Goal: Transaction & Acquisition: Purchase product/service

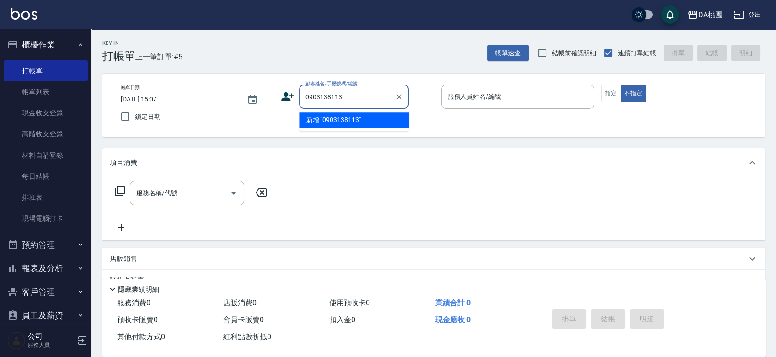
type input "0903138113"
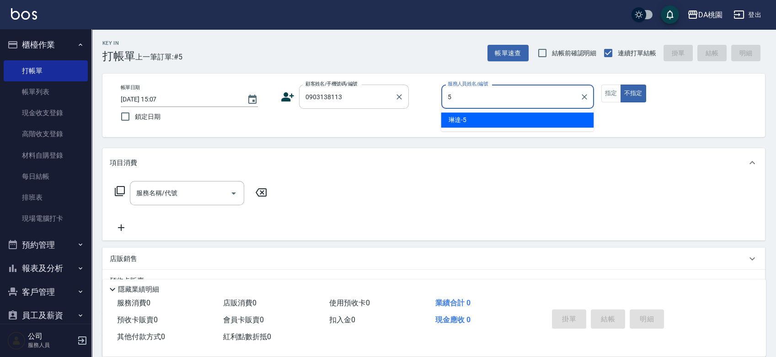
type input "琳達-5"
type button "false"
type input "[PERSON_NAME]/0903138113/02081"
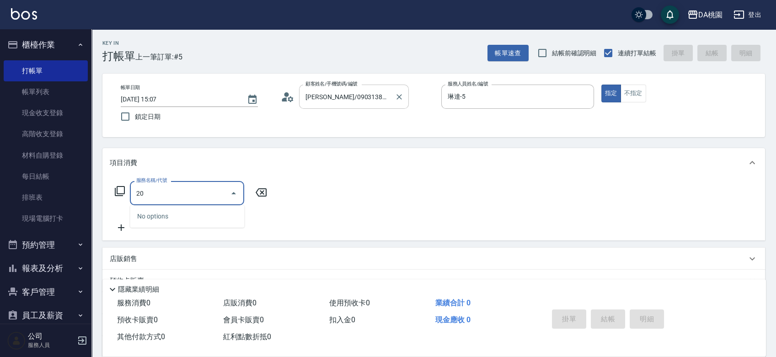
type input "200"
type input "150"
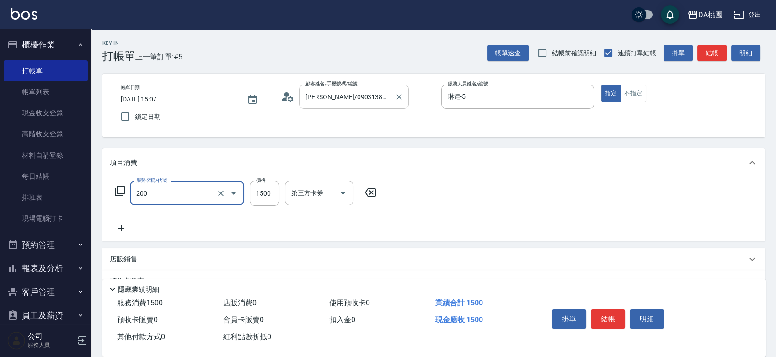
type input "離子燙(200)"
type input "1"
type input "0"
type input "150"
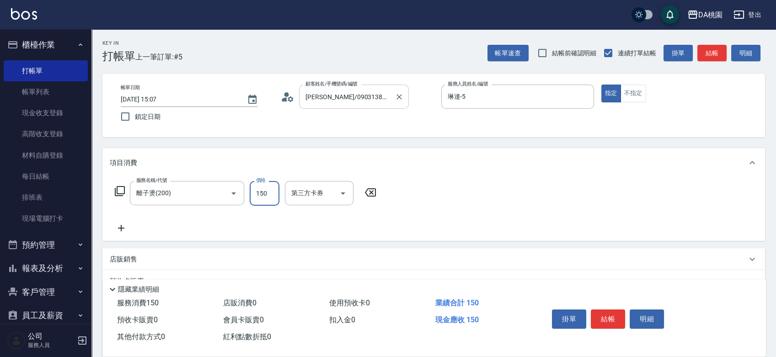
type input "1500"
click at [603, 320] on button "結帳" at bounding box center [608, 318] width 34 height 19
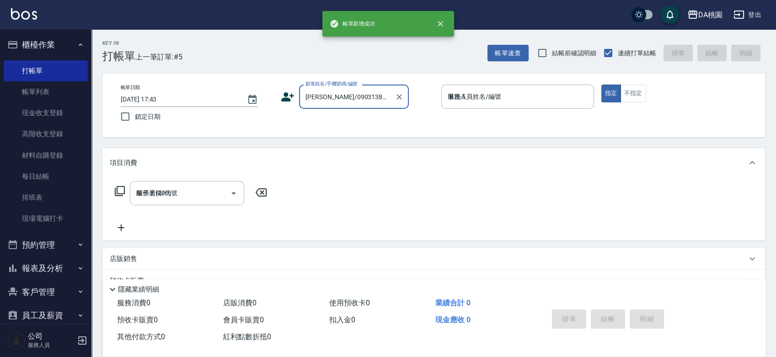
type input "[DATE] 17:43"
type input "0"
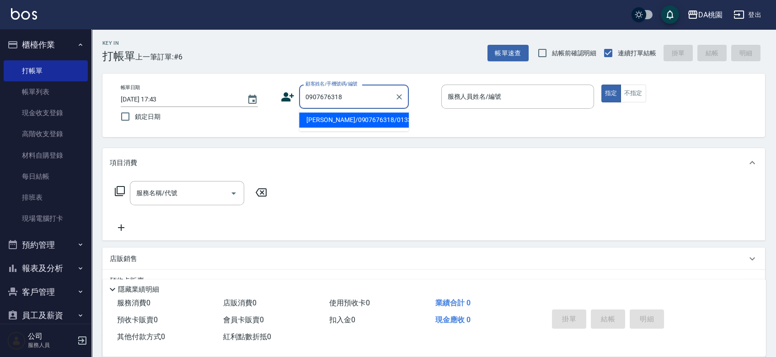
type input "[PERSON_NAME]/0907676318/01331"
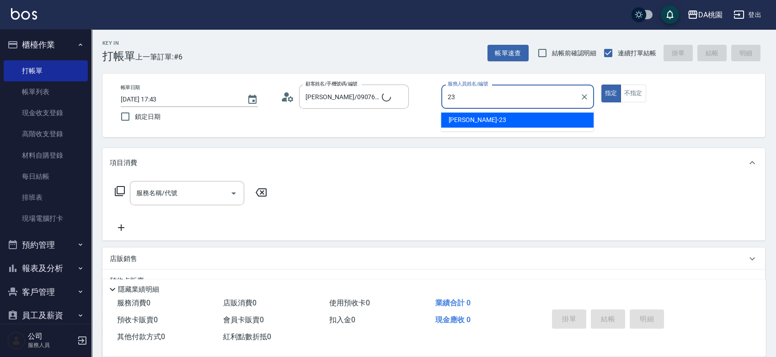
type input "亞瑟 -23"
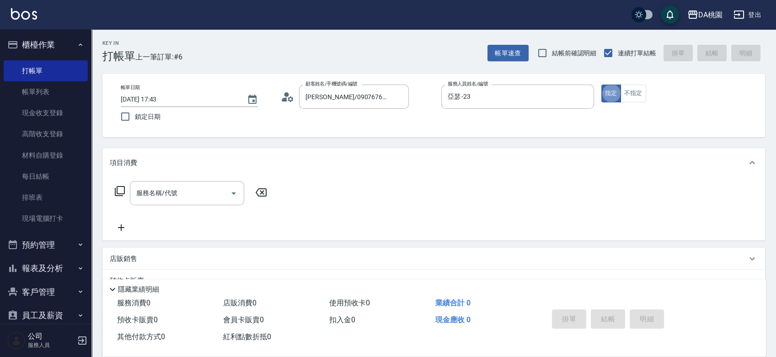
type button "true"
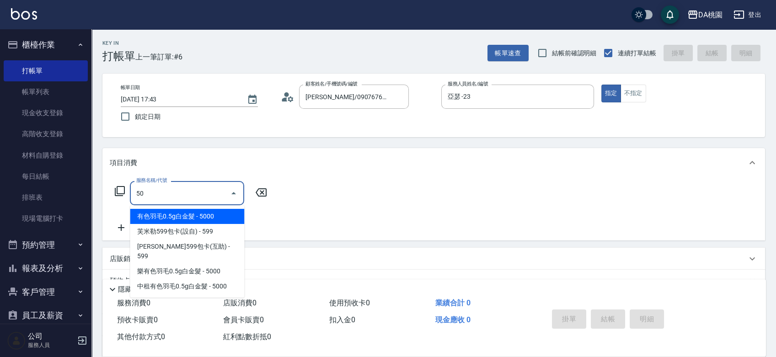
type input "500"
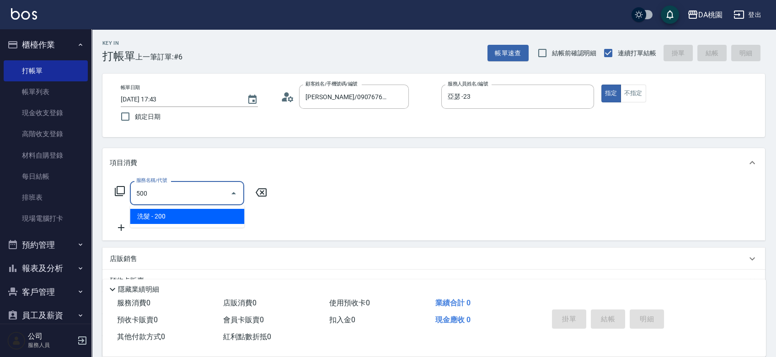
type input "20"
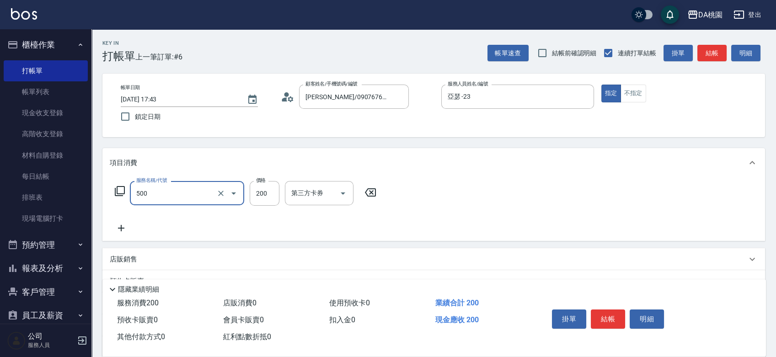
type input "洗髮(500)"
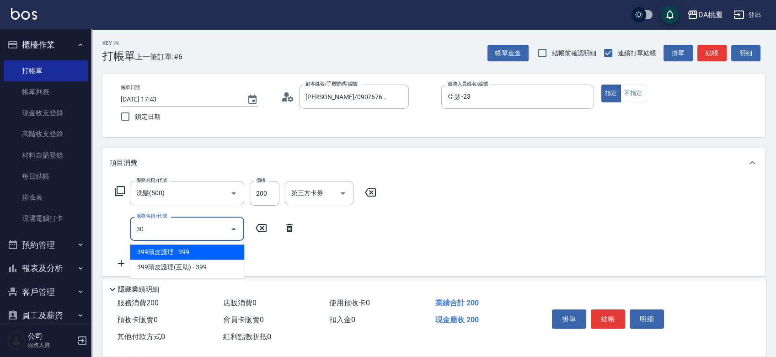
type input "303"
type input "50"
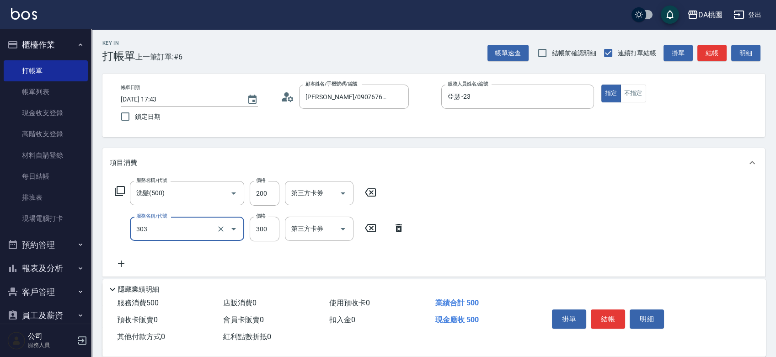
type input "A級剪髮(303)"
type input "5"
type input "20"
type input "500"
type input "70"
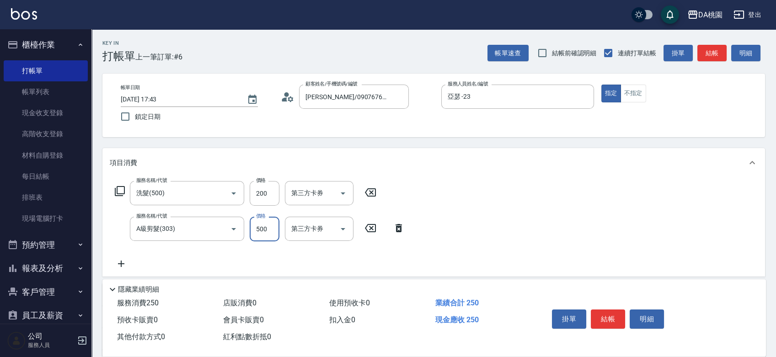
type input "500"
click at [603, 320] on button "結帳" at bounding box center [608, 318] width 34 height 19
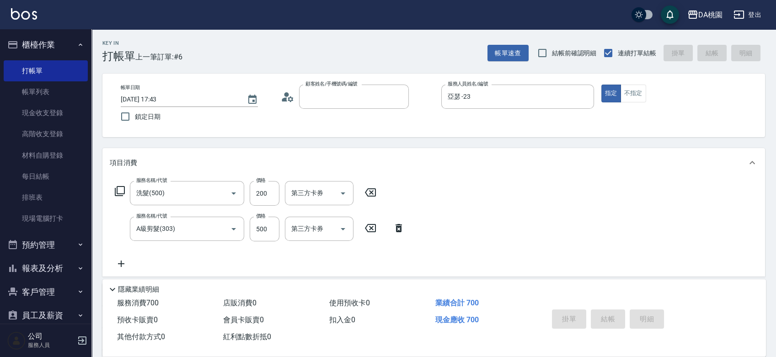
type input "0"
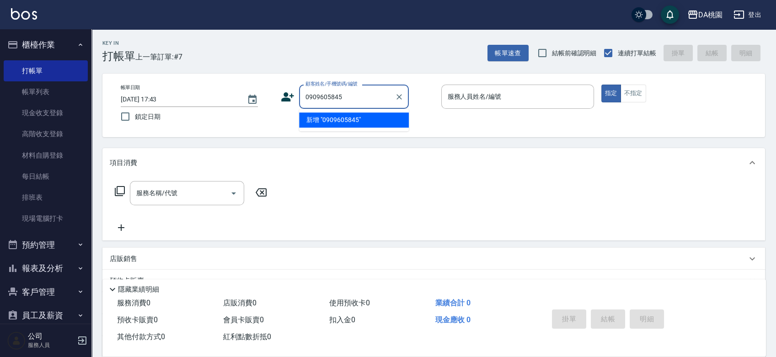
type input "0909605845"
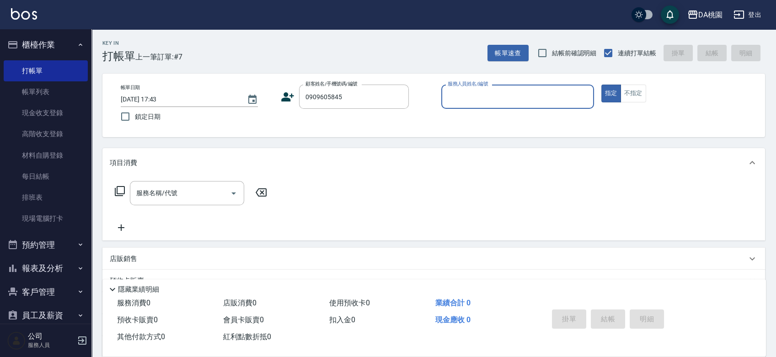
type input "5"
type input "陳梓沐/0909605845/null"
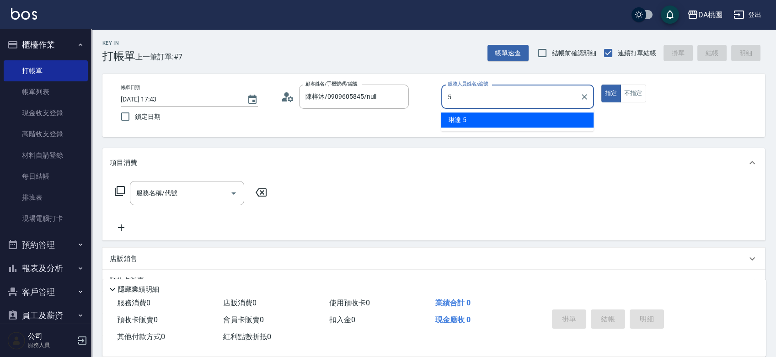
type input "琳達-5"
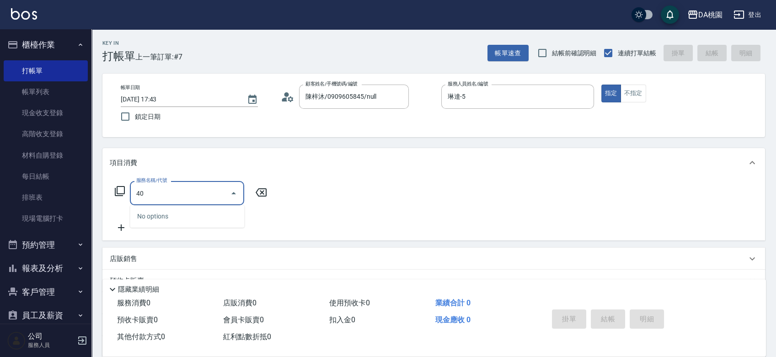
type input "400"
type input "150"
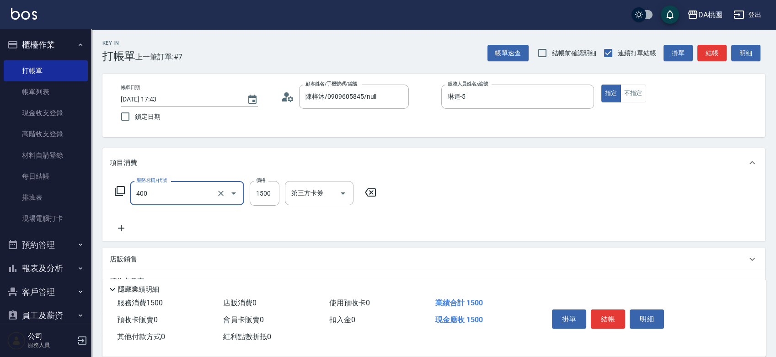
type input "染髮(400)"
type input "1"
type input "0"
type input "198"
type input "190"
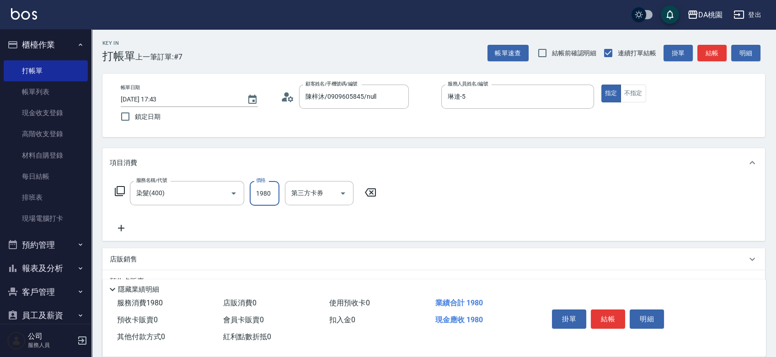
type input "1980"
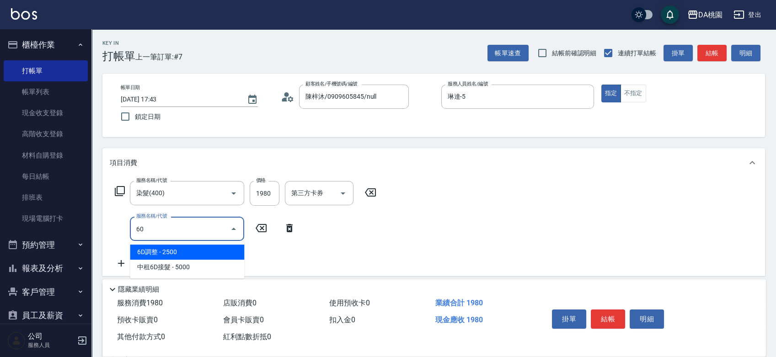
type input "609"
type input "310"
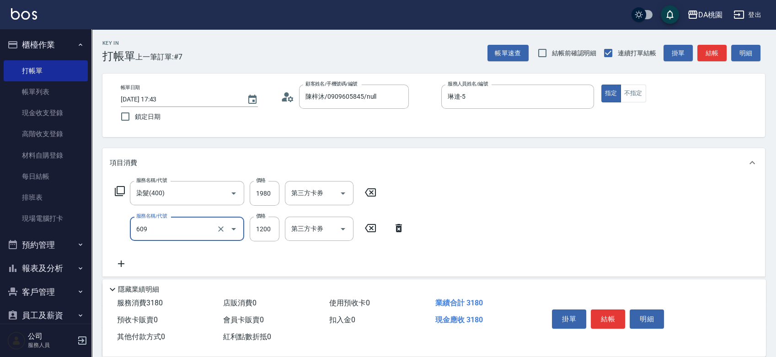
type input "鱗脂質護髮(互助)(609)"
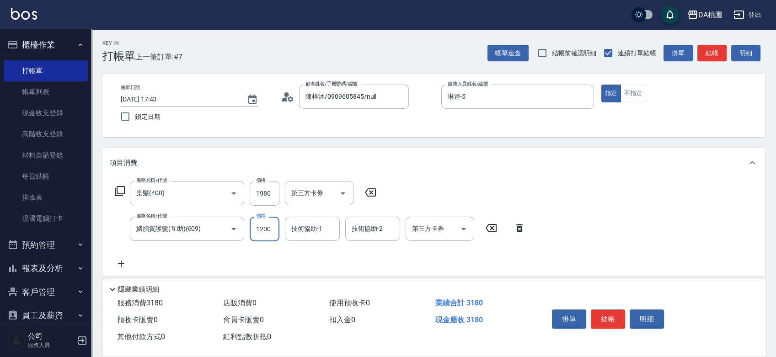
type input "2"
type input "190"
type input "23"
type input "200"
type input "230"
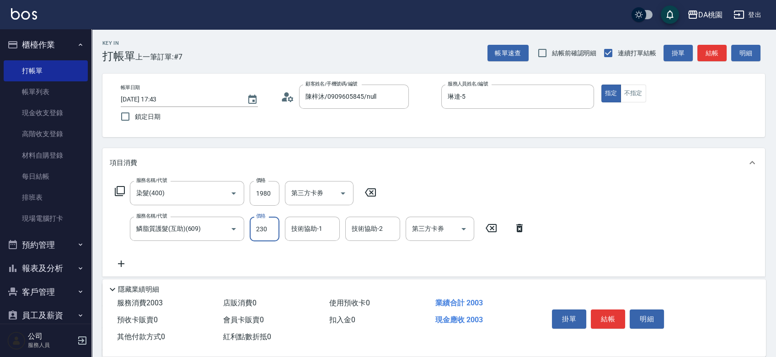
type input "220"
type input "2300"
type input "420"
type input "2300"
type input "C C-29"
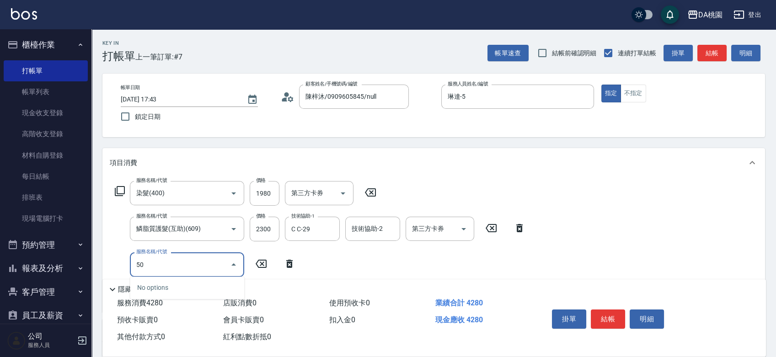
type input "501"
type input "440"
type input "洗髮(互助)(501)"
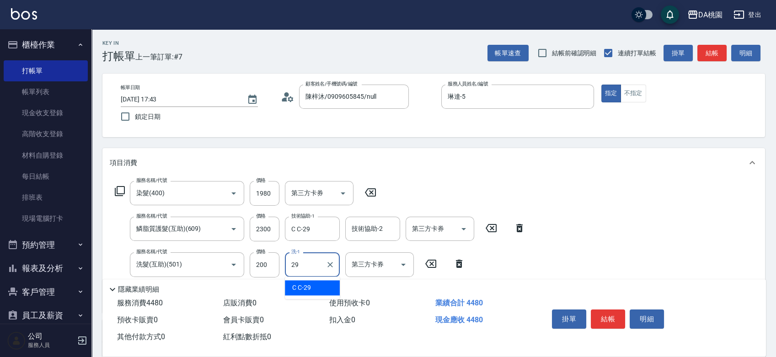
type input "C C-29"
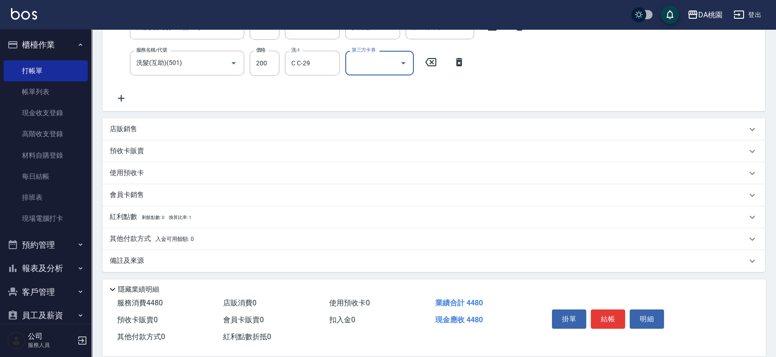
scroll to position [203, 0]
click at [421, 114] on div "項目消費 服務名稱/代號 染髮(400) 服務名稱/代號 價格 1980 價格 第三方卡券 第三方卡券 服務名稱/代號 鱗脂質護髮(互助)(609) 服務名稱…" at bounding box center [433, 108] width 662 height 325
click at [419, 120] on div "店販銷售" at bounding box center [433, 128] width 662 height 22
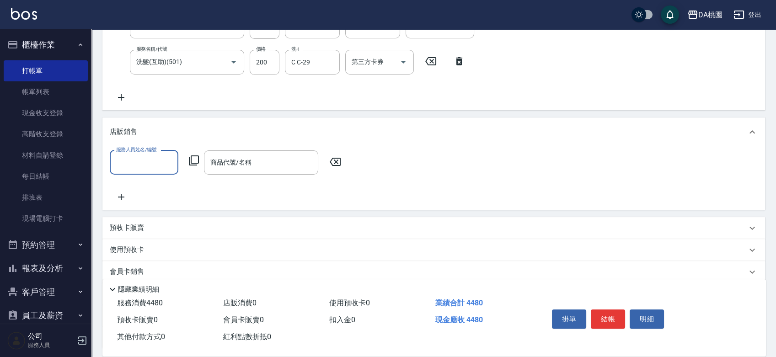
scroll to position [0, 0]
type input "琳達-5"
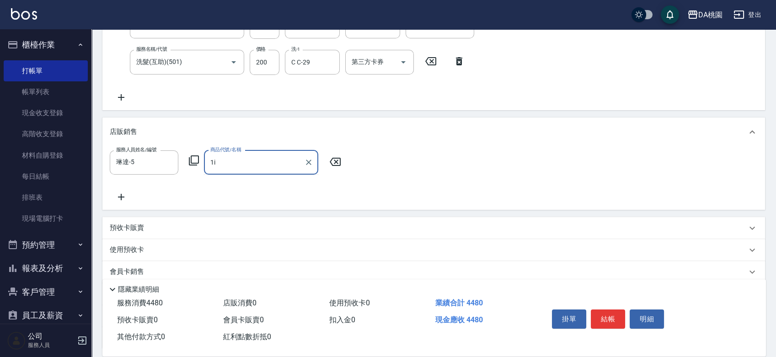
type input "1"
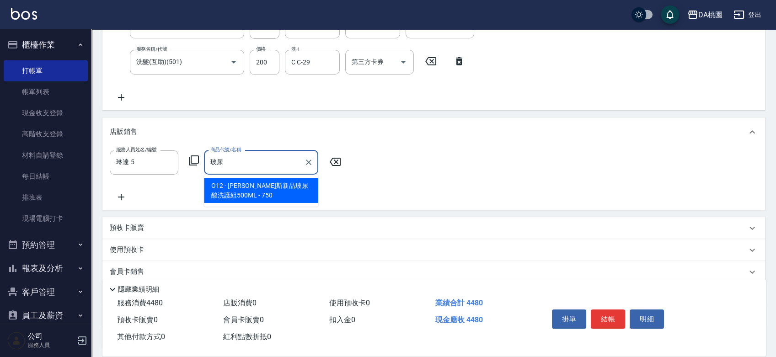
type input "[PERSON_NAME]斯新品玻尿酸洗護組500ML"
type input "520"
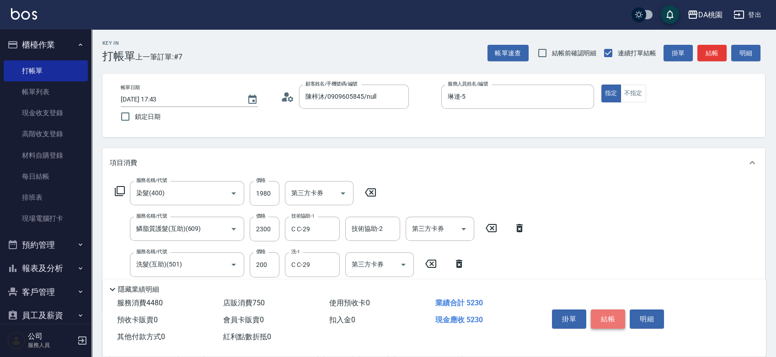
click at [610, 320] on button "結帳" at bounding box center [608, 318] width 34 height 19
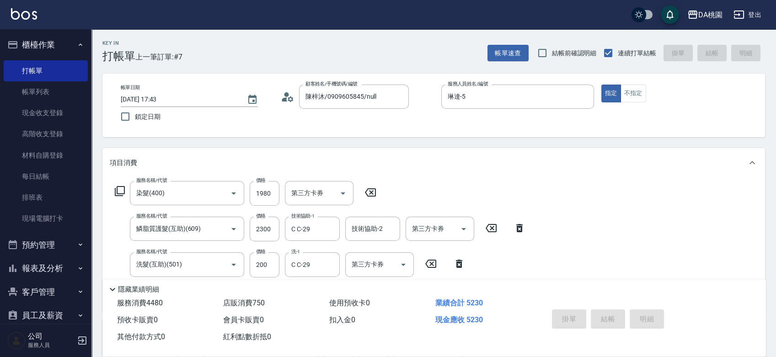
type input "[DATE] 17:44"
type input "0"
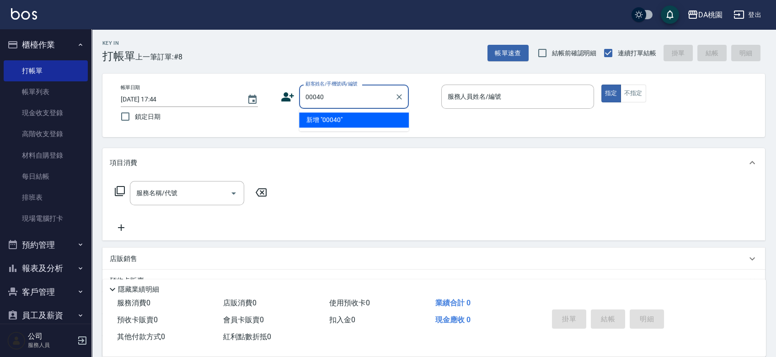
type input "00040"
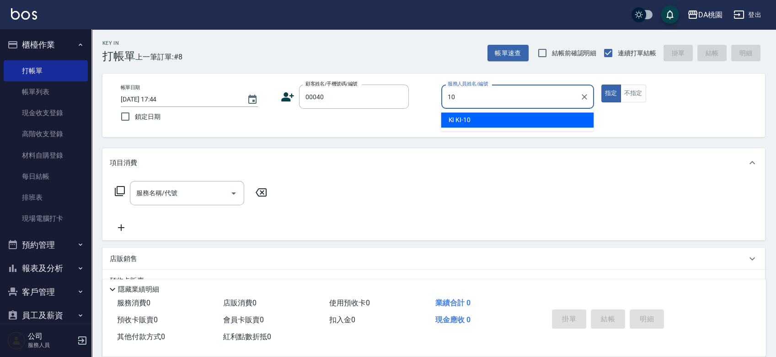
type input "KI KI -10"
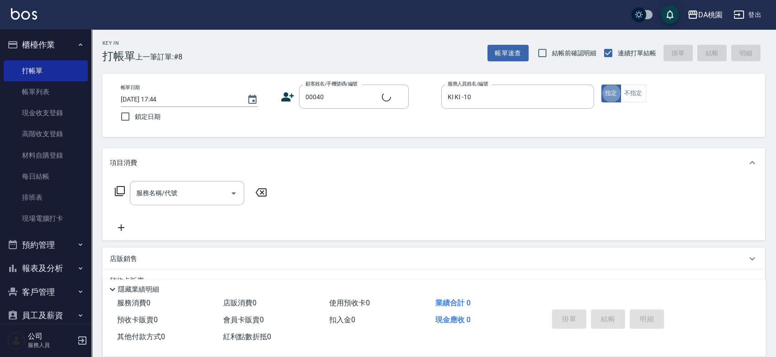
type input "公司/公司00040/00040"
click at [117, 190] on icon at bounding box center [120, 191] width 10 height 10
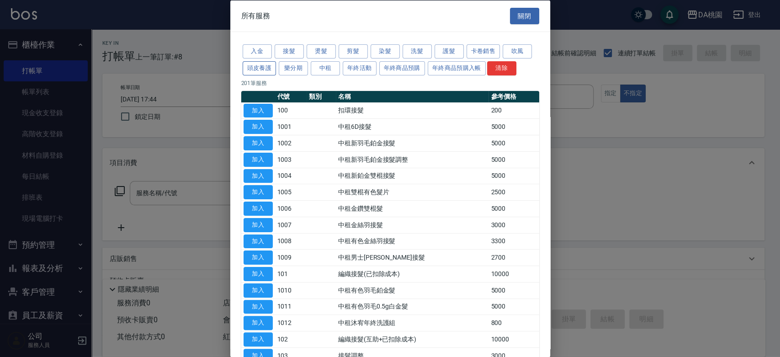
click at [259, 69] on button "頭皮養護" at bounding box center [260, 68] width 34 height 14
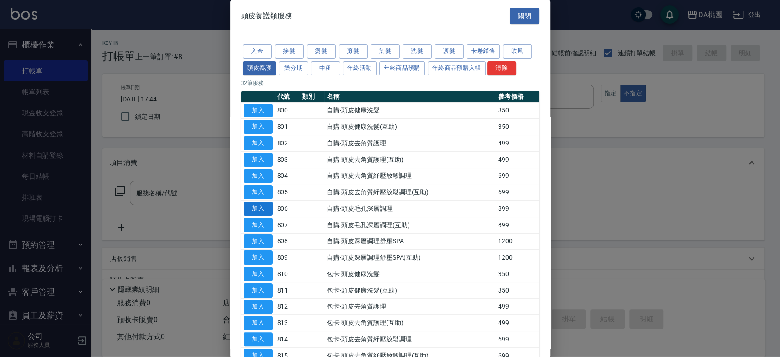
click at [263, 207] on button "加入" at bounding box center [258, 209] width 29 height 14
type input "自購-頭皮毛孔深層調理(806)"
type input "80"
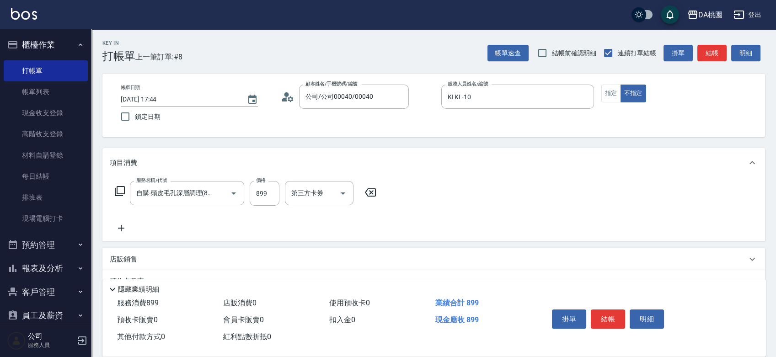
click at [121, 227] on icon at bounding box center [121, 228] width 6 height 6
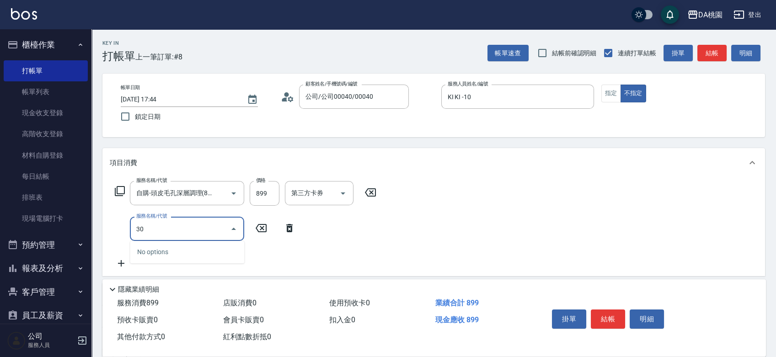
type input "303"
type input "110"
type input "A級剪髮(303)"
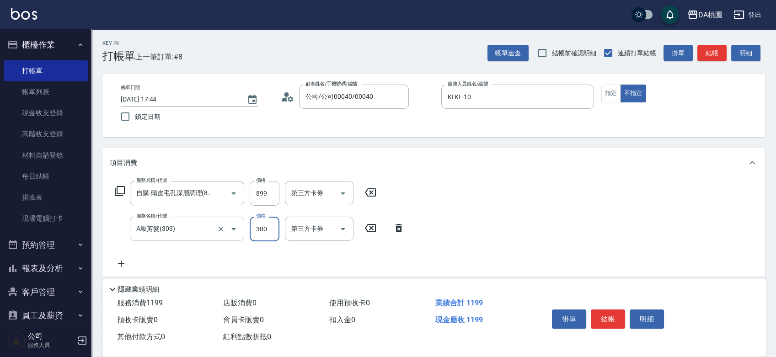
type input "90"
type input "35"
type input "120"
type input "350"
click at [607, 316] on button "結帳" at bounding box center [608, 318] width 34 height 19
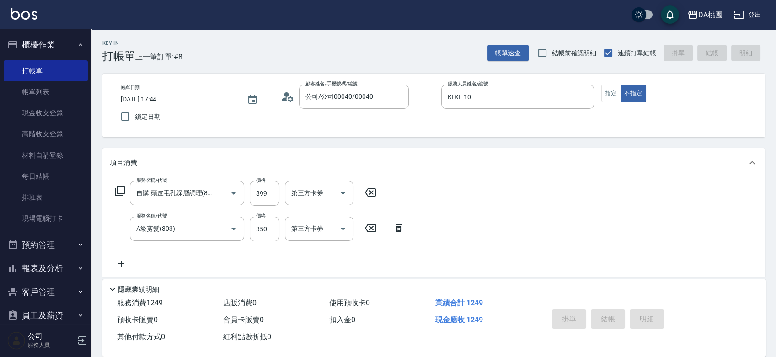
type input "[DATE] 17:45"
type input "0"
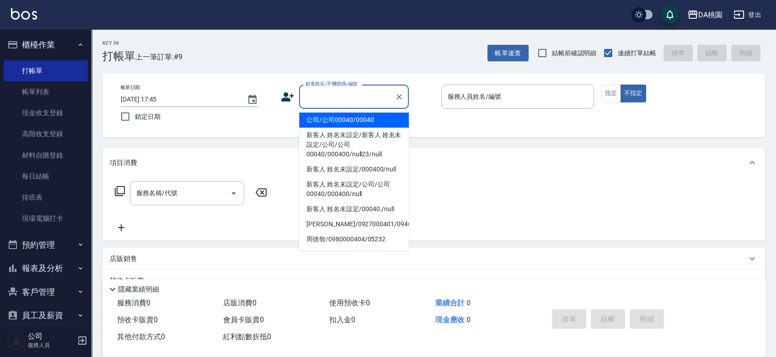
click at [331, 103] on input "顧客姓名/手機號碼/編號" at bounding box center [347, 97] width 88 height 16
type input "公司/公司00040/00040"
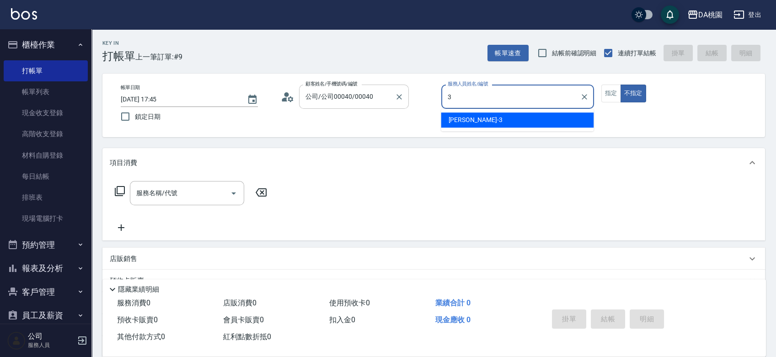
type input "[PERSON_NAME]-3"
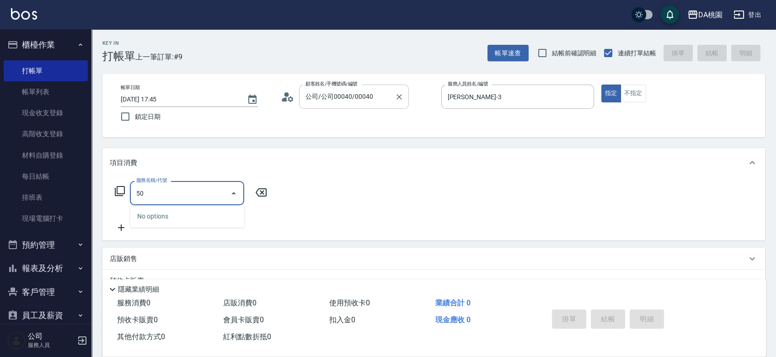
type input "501"
type input "20"
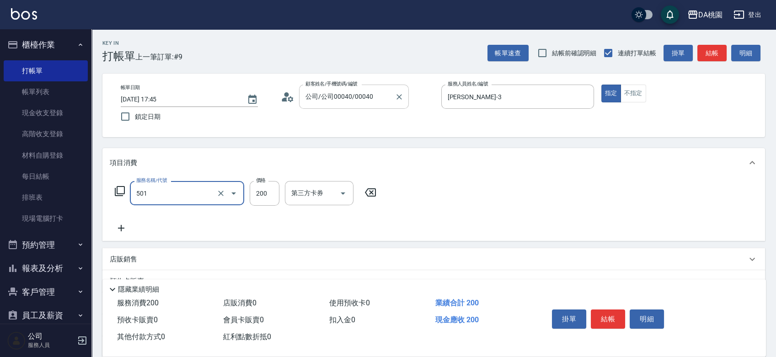
type input "洗髮(互助)(501)"
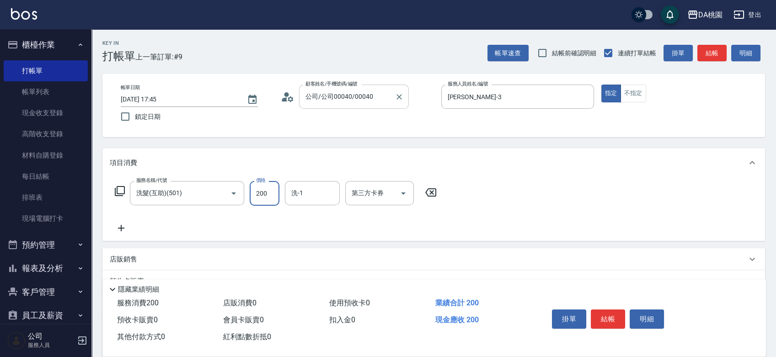
type input "3"
type input "0"
type input "300"
type input "30"
type input "300"
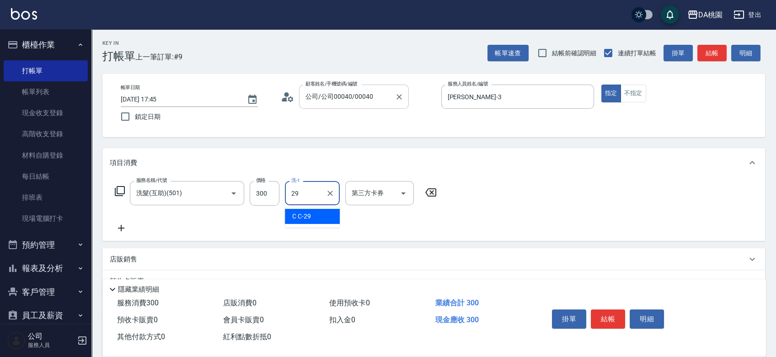
type input "C C-29"
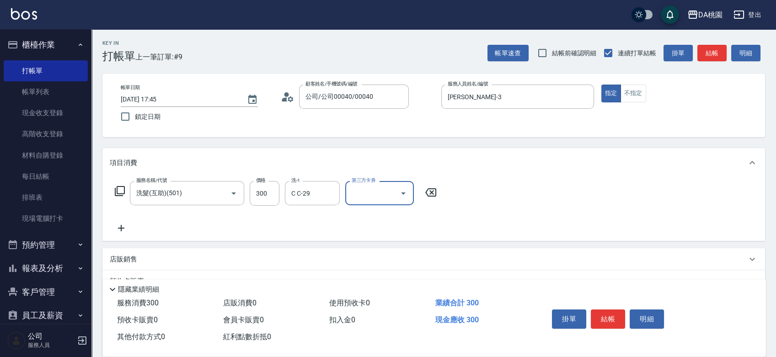
click at [123, 189] on icon at bounding box center [119, 191] width 11 height 11
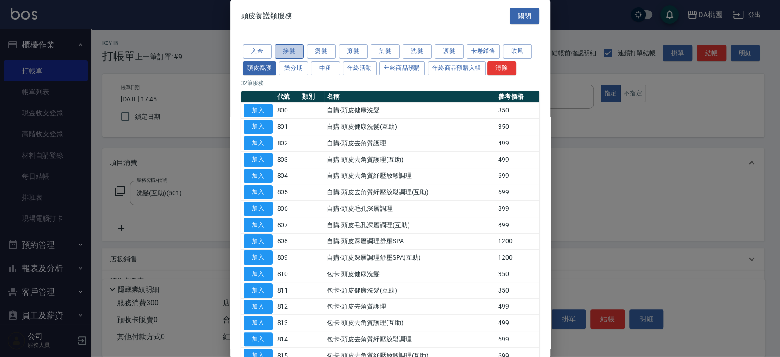
click at [291, 50] on button "接髮" at bounding box center [289, 51] width 29 height 14
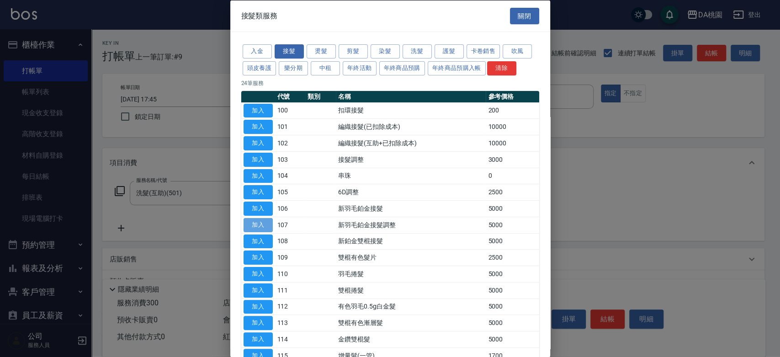
click at [272, 222] on button "加入" at bounding box center [258, 225] width 29 height 14
type input "530"
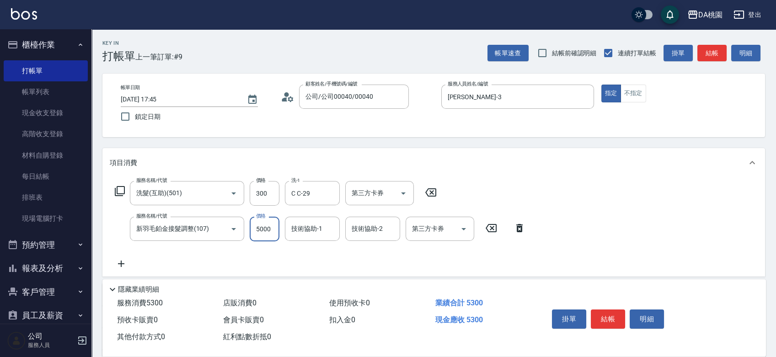
click at [268, 230] on input "5000" at bounding box center [265, 229] width 30 height 25
type input "4"
type input "30"
type input "420"
type input "70"
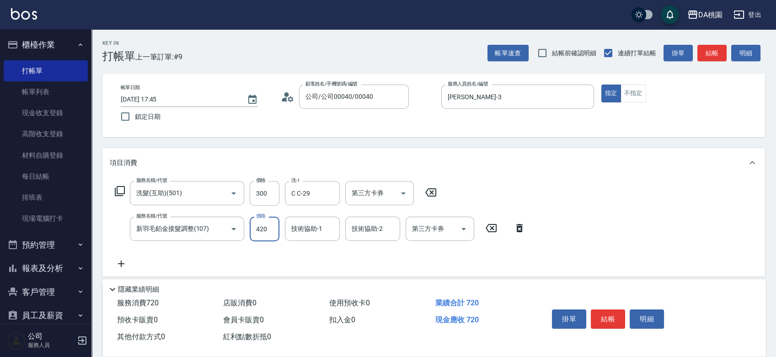
type input "4200"
type input "450"
type input "4200"
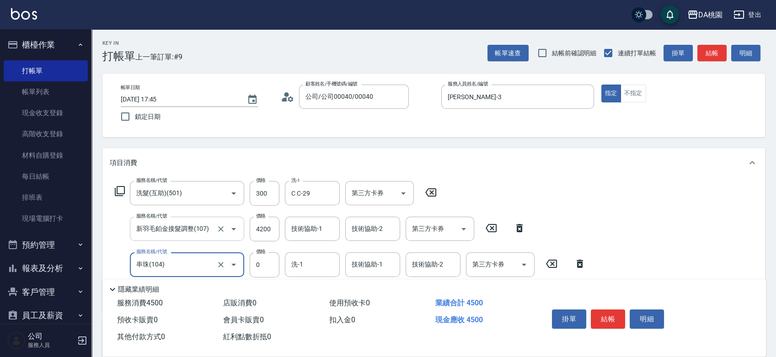
type input "串珠(104)"
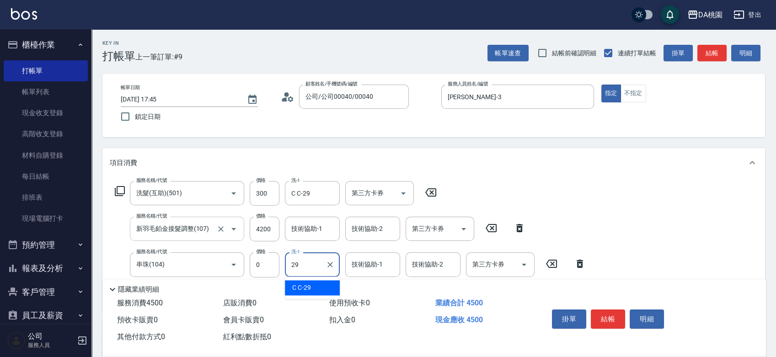
type input "C C-29"
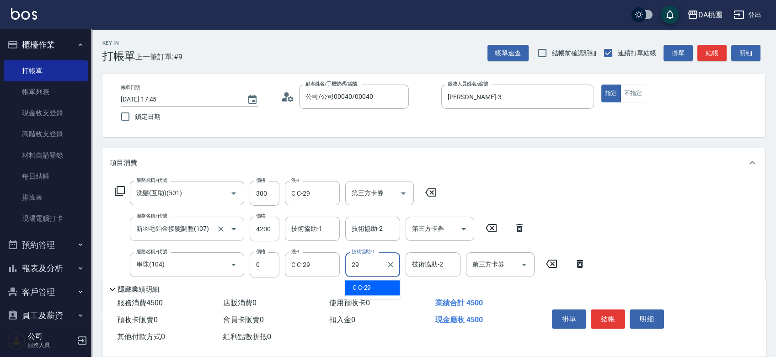
type input "C C-29"
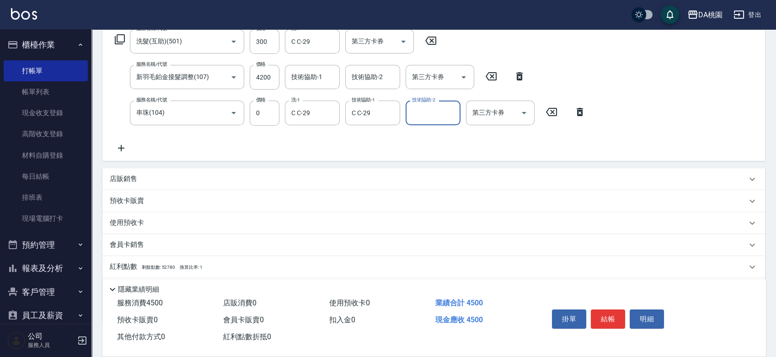
scroll to position [152, 0]
click at [390, 112] on icon "Clear" at bounding box center [390, 112] width 5 height 5
click at [598, 312] on button "結帳" at bounding box center [608, 318] width 34 height 19
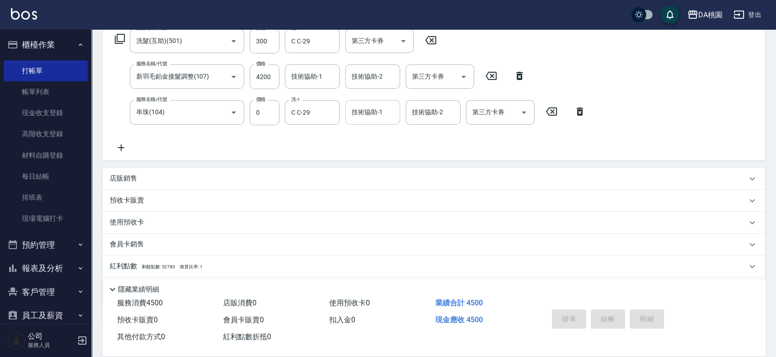
type input "[DATE] 17:46"
type input "0"
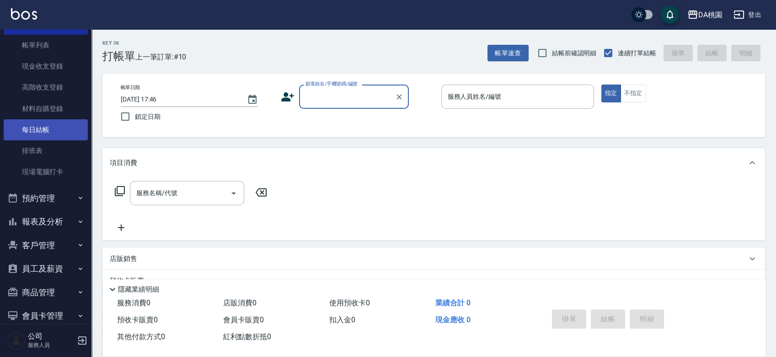
scroll to position [101, 0]
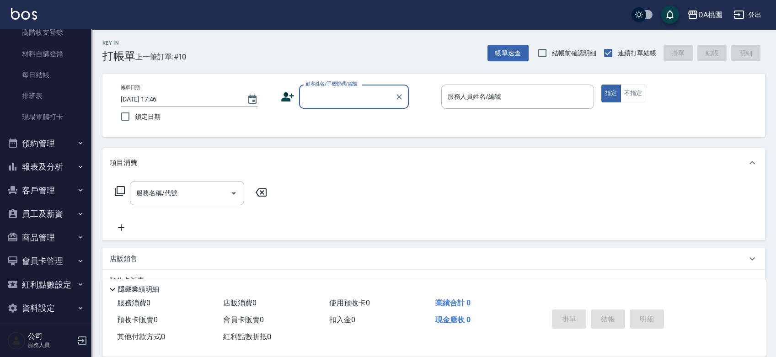
click at [32, 171] on button "報表及分析" at bounding box center [46, 167] width 84 height 24
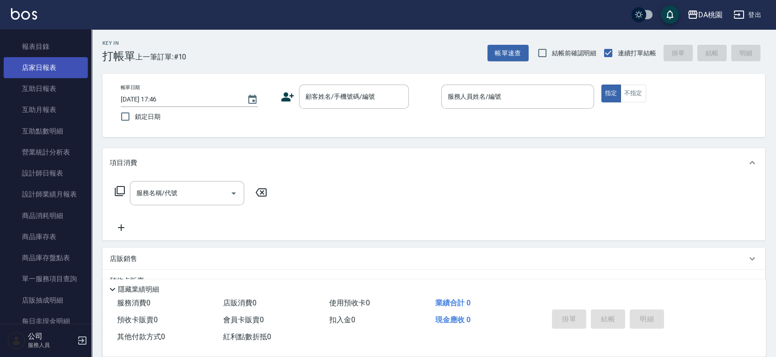
scroll to position [254, 0]
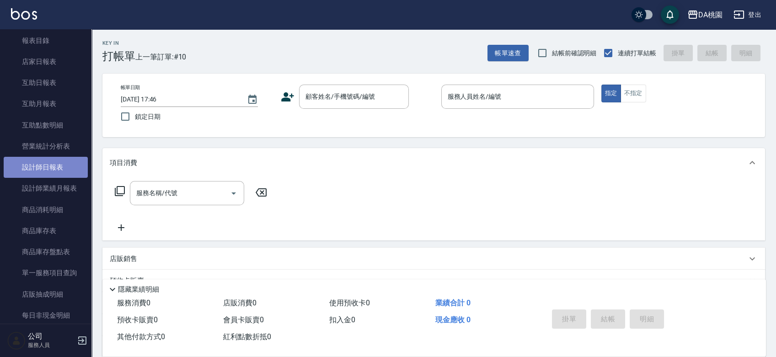
click at [59, 168] on link "設計師日報表" at bounding box center [46, 167] width 84 height 21
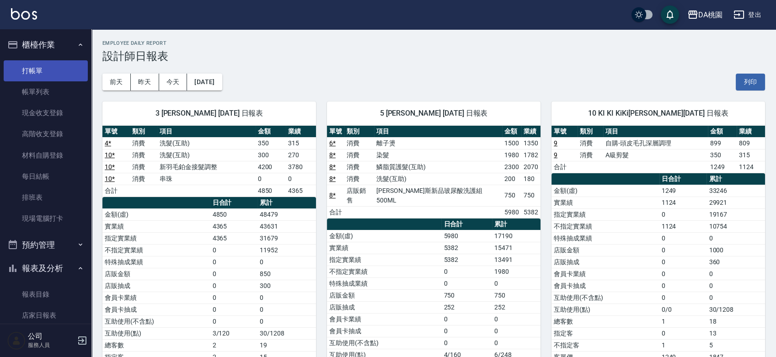
click at [35, 74] on link "打帳單" at bounding box center [46, 70] width 84 height 21
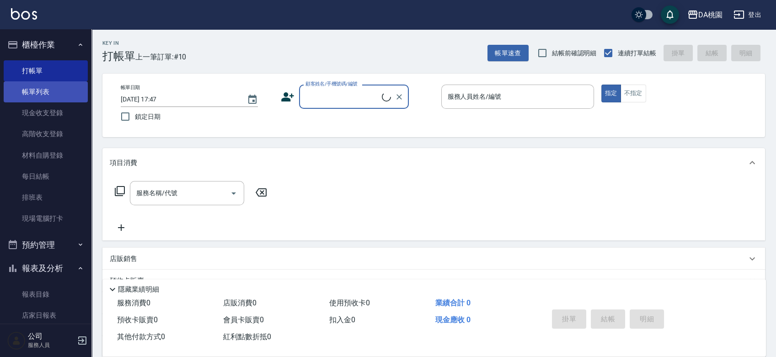
click at [35, 90] on link "帳單列表" at bounding box center [46, 91] width 84 height 21
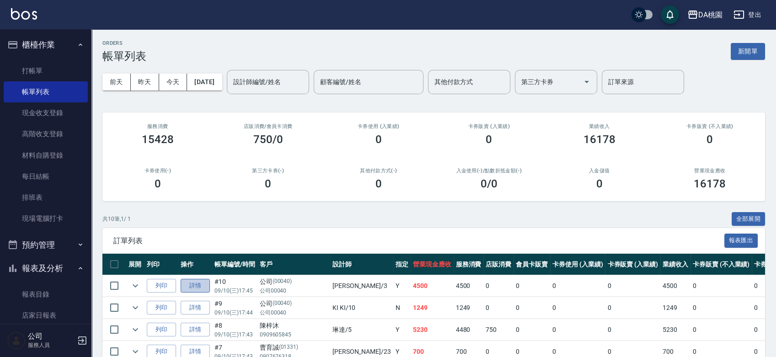
click at [208, 284] on link "詳情" at bounding box center [195, 286] width 29 height 14
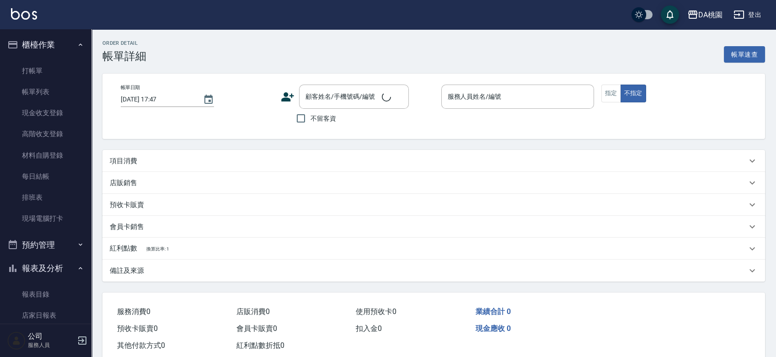
type input "[DATE] 17:45"
type input "[PERSON_NAME]-3"
type input "450"
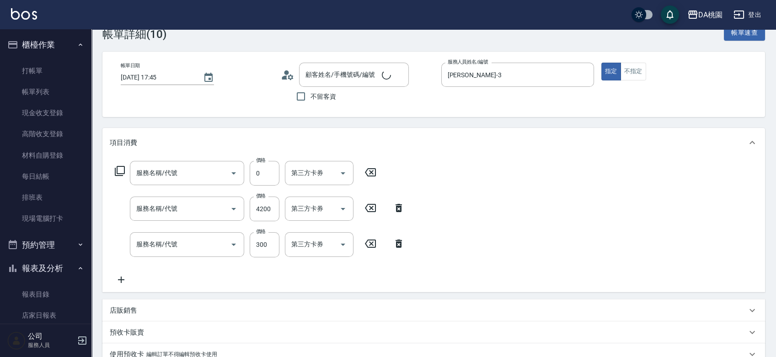
type input "公司/公司00040/00040"
type input "串珠(104)"
type input "新羽毛鉑金接髮調整(107)"
type input "洗髮(互助)(501)"
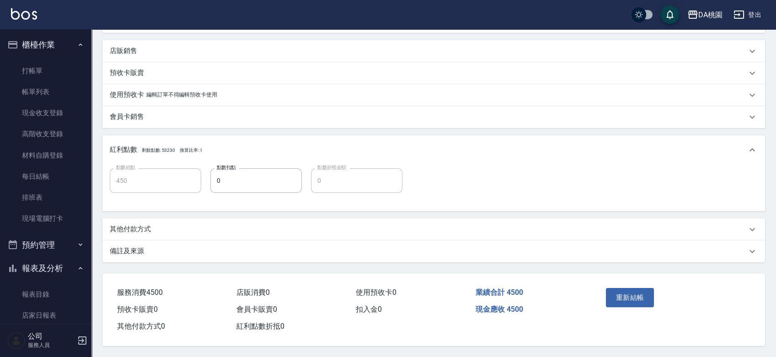
click at [150, 227] on p "其他付款方式" at bounding box center [130, 229] width 41 height 10
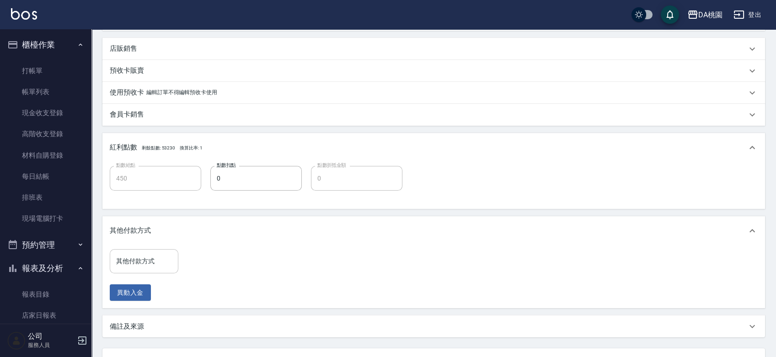
click at [137, 253] on div "其他付款方式 其他付款方式" at bounding box center [144, 261] width 69 height 24
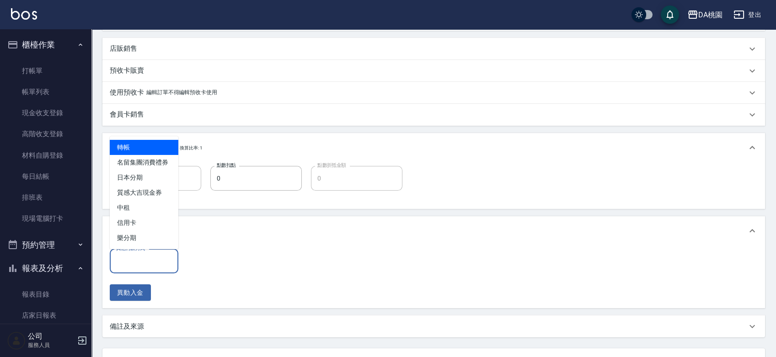
click at [143, 149] on span "轉帳" at bounding box center [144, 147] width 69 height 15
type input "轉帳"
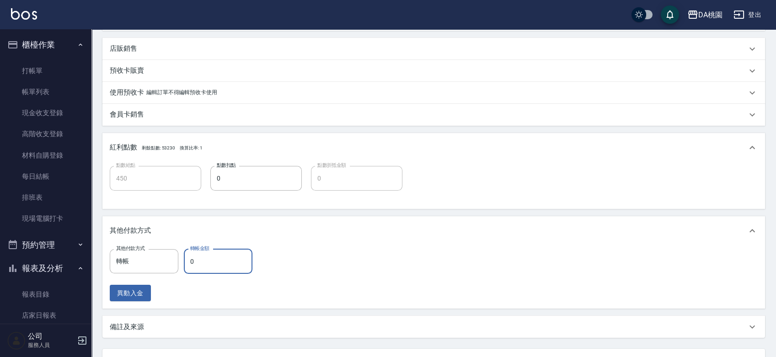
click at [190, 260] on input "0" at bounding box center [218, 261] width 69 height 25
type input "4"
type input "440"
type input "450"
type input "400"
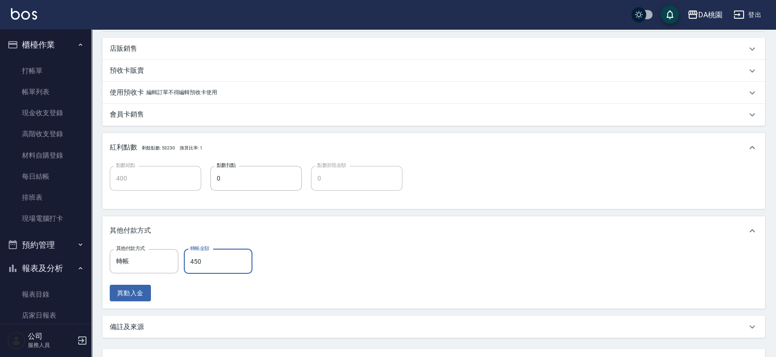
type input "4500"
type input "0"
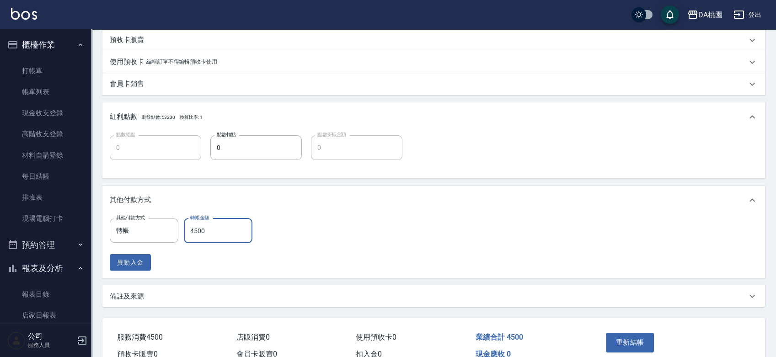
scroll to position [362, 0]
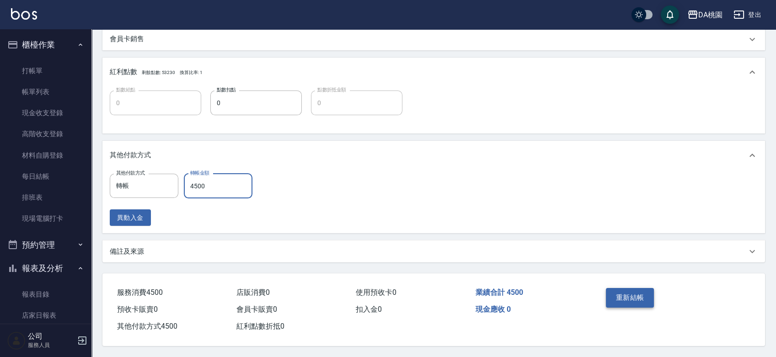
type input "4500"
click at [638, 299] on button "重新結帳" at bounding box center [630, 297] width 48 height 19
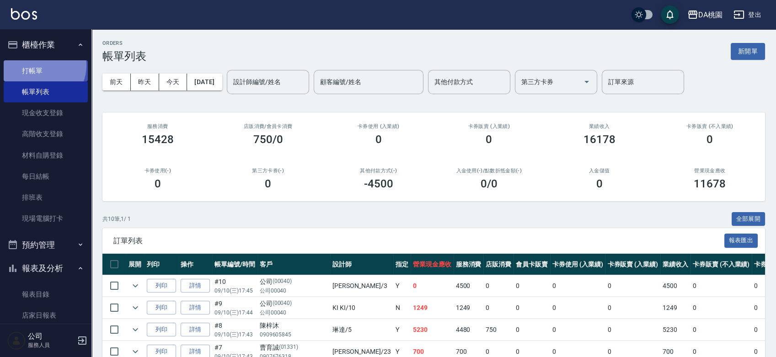
click at [39, 65] on link "打帳單" at bounding box center [46, 70] width 84 height 21
